Goal: Transaction & Acquisition: Purchase product/service

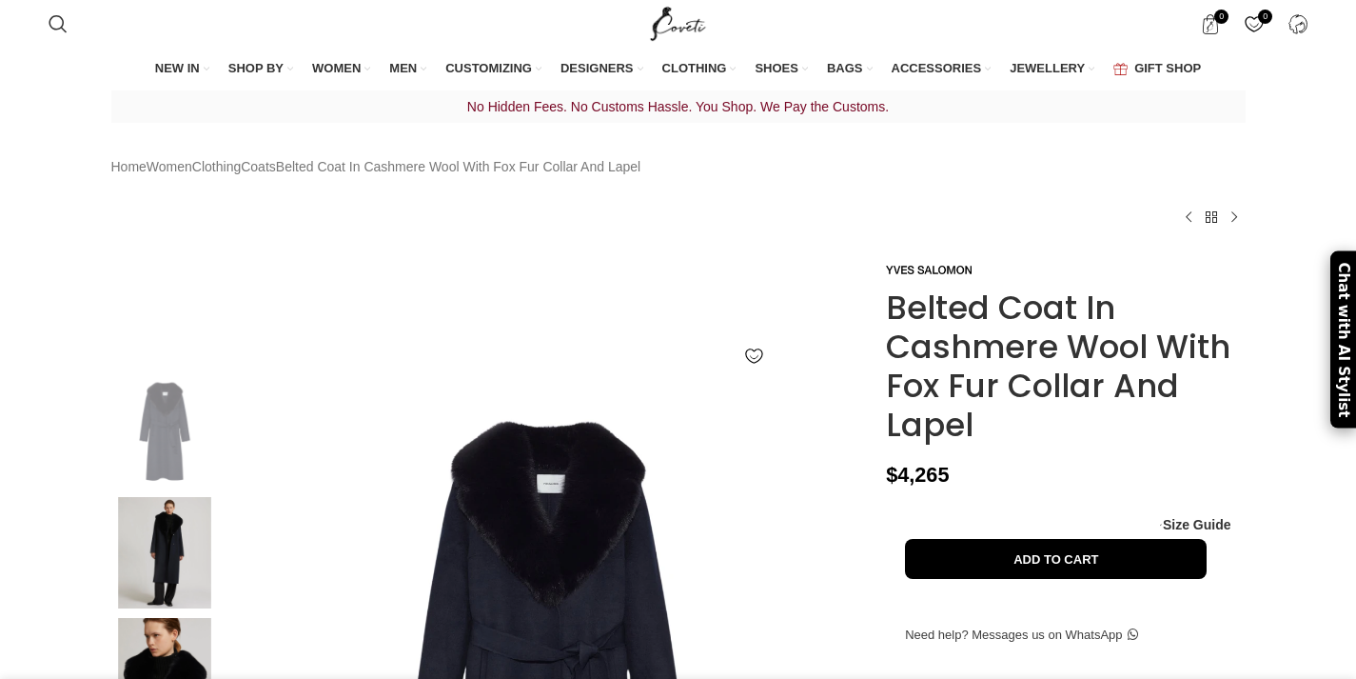
scroll to position [0, 200]
